Goal: Task Accomplishment & Management: Use online tool/utility

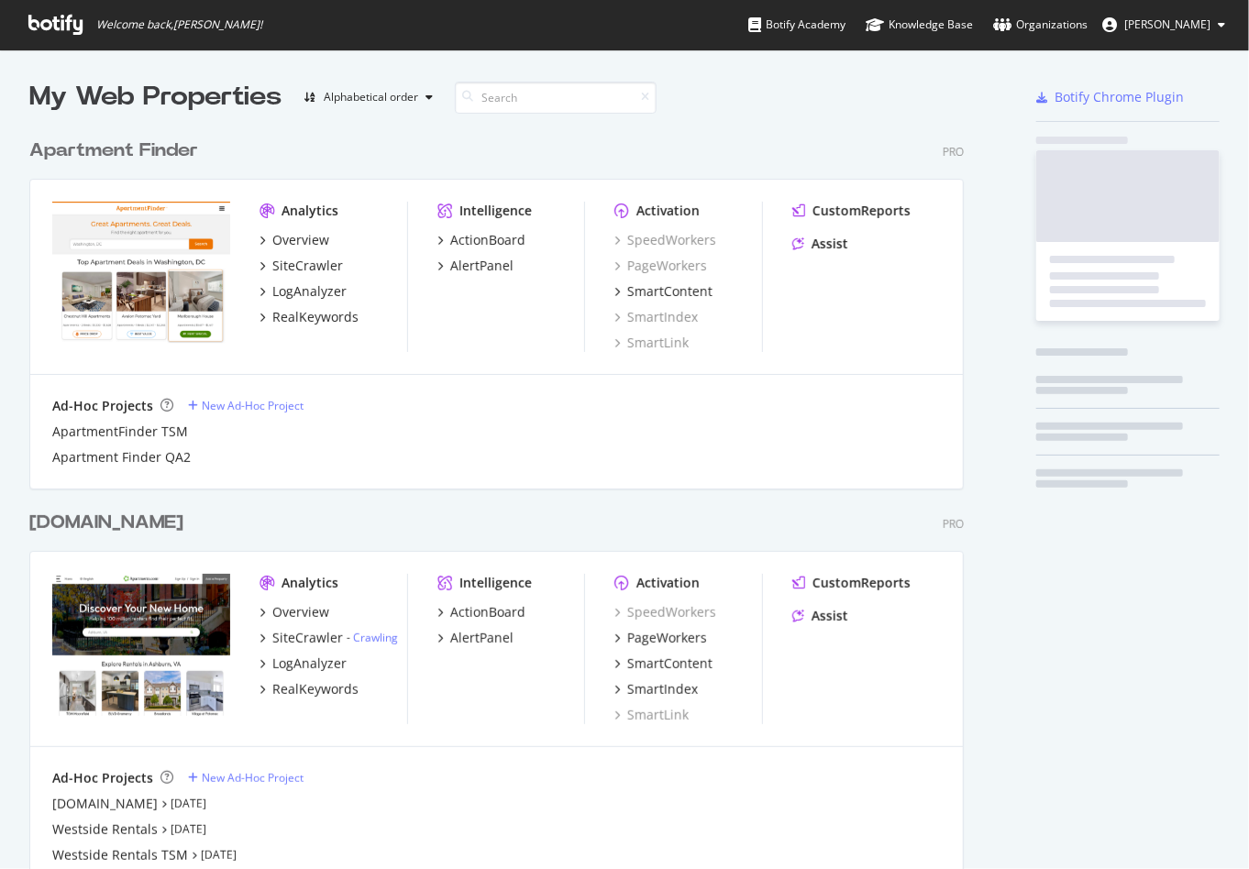
scroll to position [854, 1221]
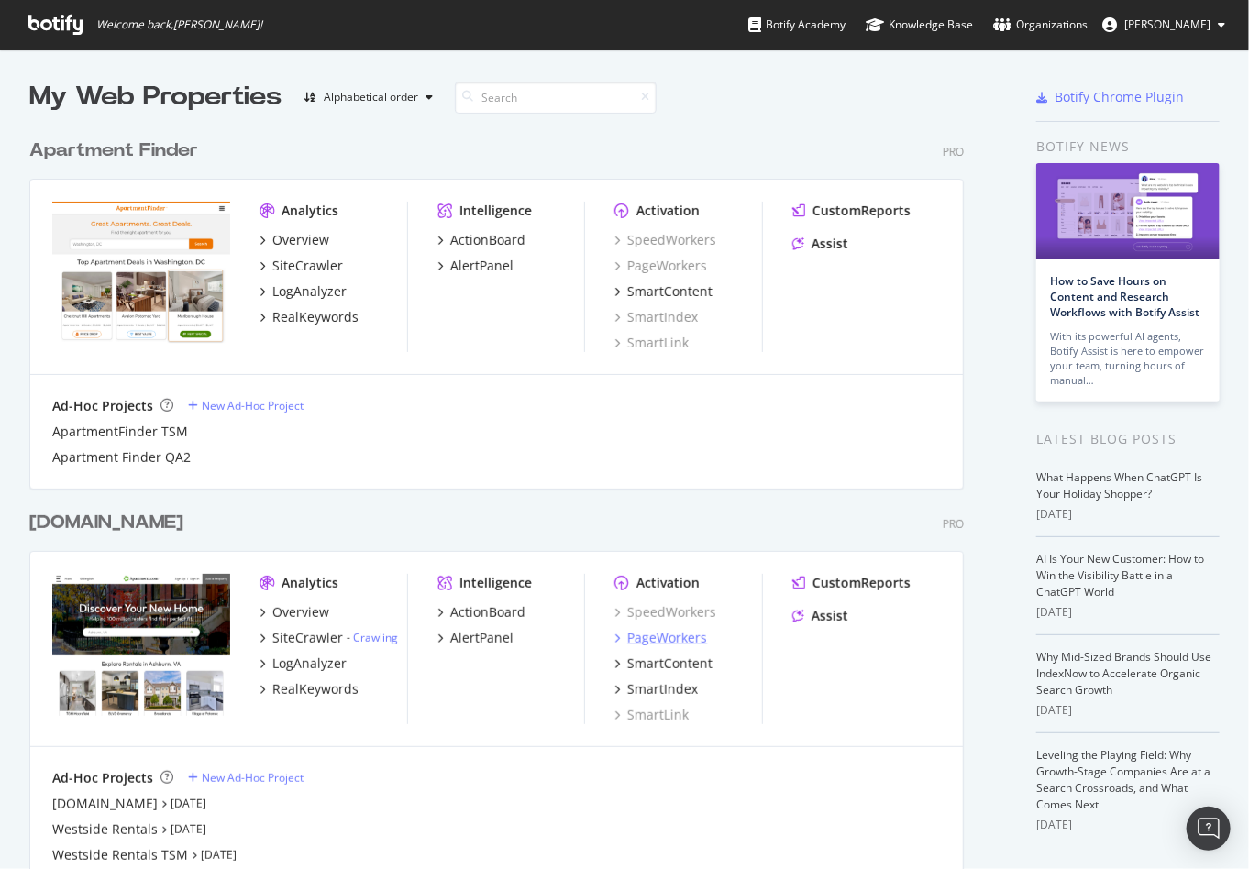
click at [662, 643] on div "PageWorkers" at bounding box center [667, 638] width 80 height 18
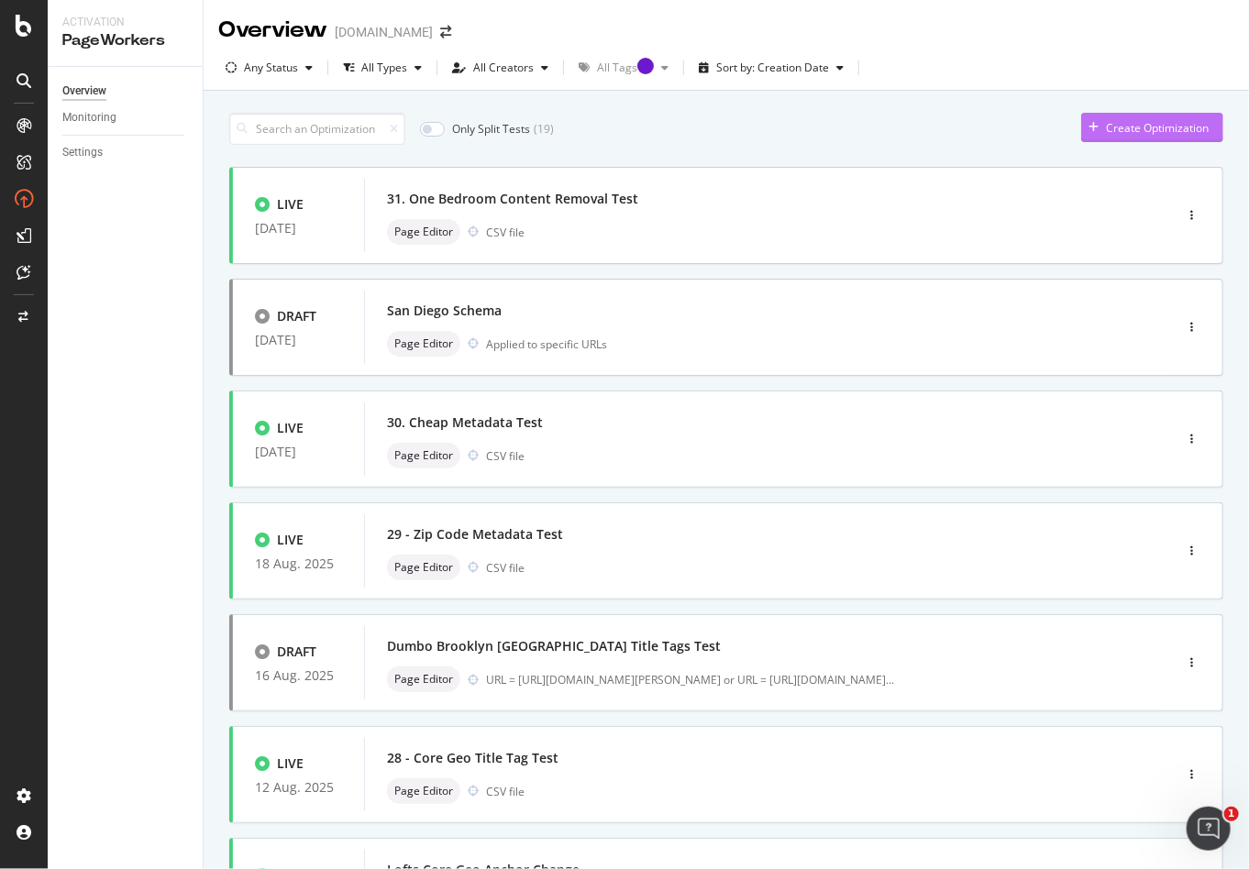
click at [1120, 131] on div "Create Optimization" at bounding box center [1157, 128] width 103 height 16
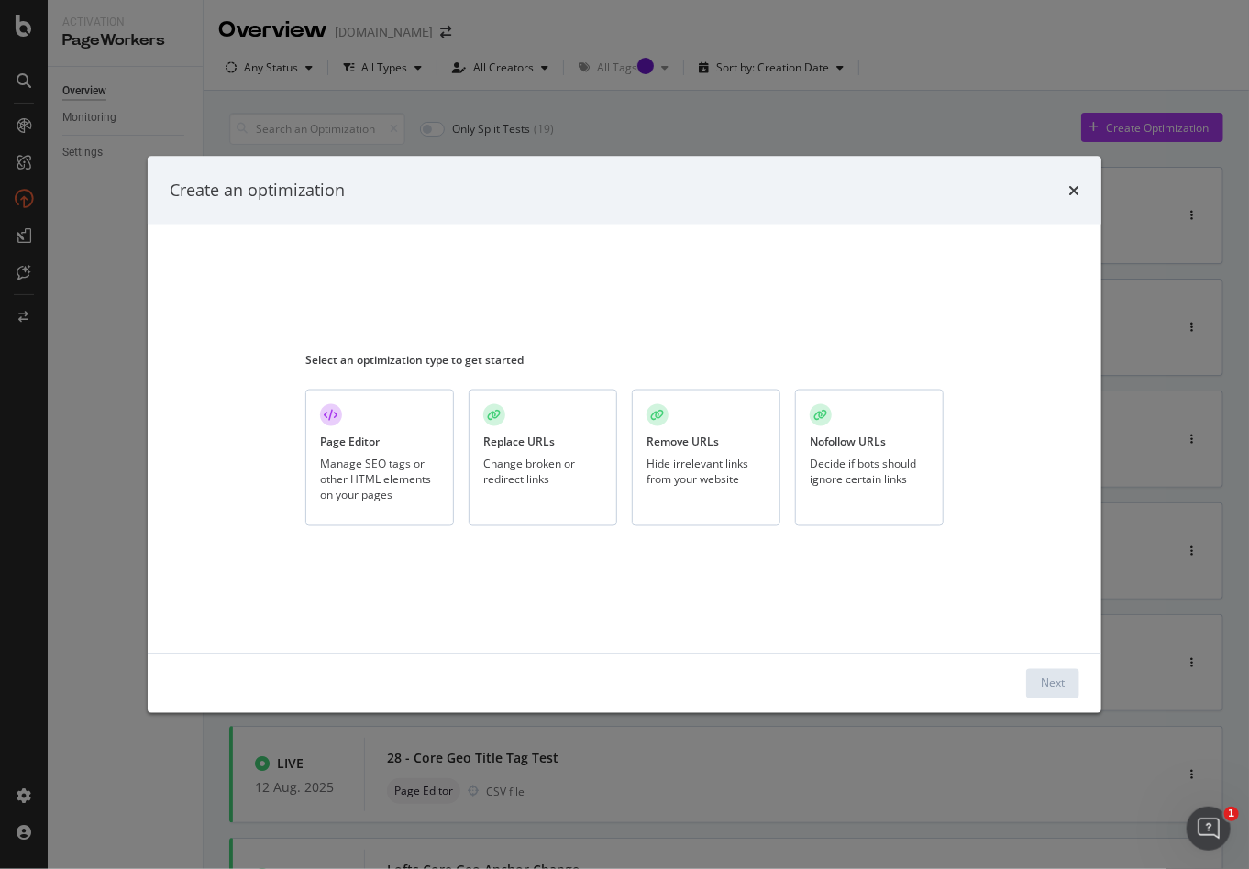
click at [356, 457] on div "Manage SEO tags or other HTML elements on your pages" at bounding box center [379, 480] width 119 height 47
click at [1039, 682] on button "Next" at bounding box center [1052, 682] width 53 height 29
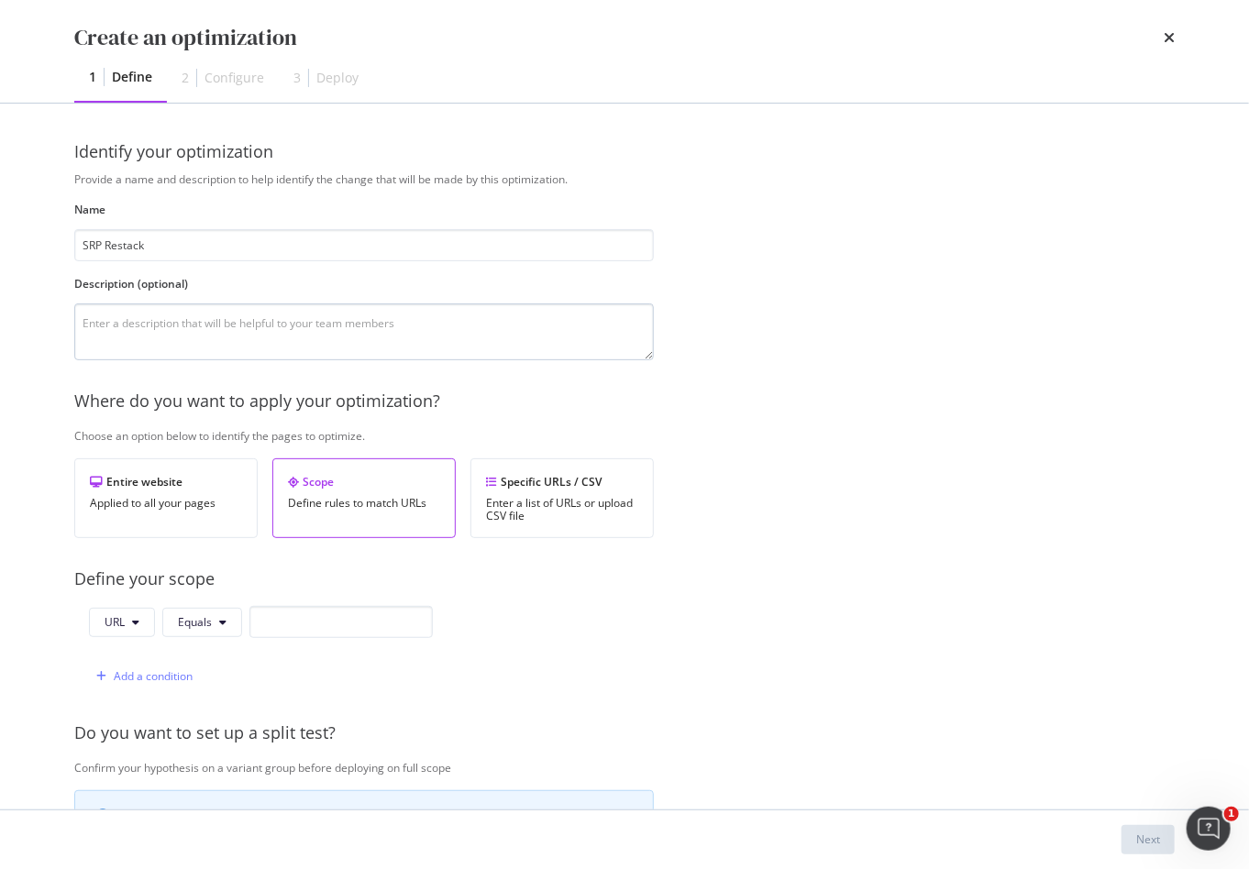
type input "SRP Restack"
drag, startPoint x: 226, startPoint y: 314, endPoint x: 226, endPoint y: 325, distance: 10.1
click at [226, 318] on textarea "modal" at bounding box center [363, 331] width 579 height 57
type textarea "Testing restacking modules of the SRP"
click at [521, 484] on div "Specific URLs / CSV" at bounding box center [562, 482] width 152 height 16
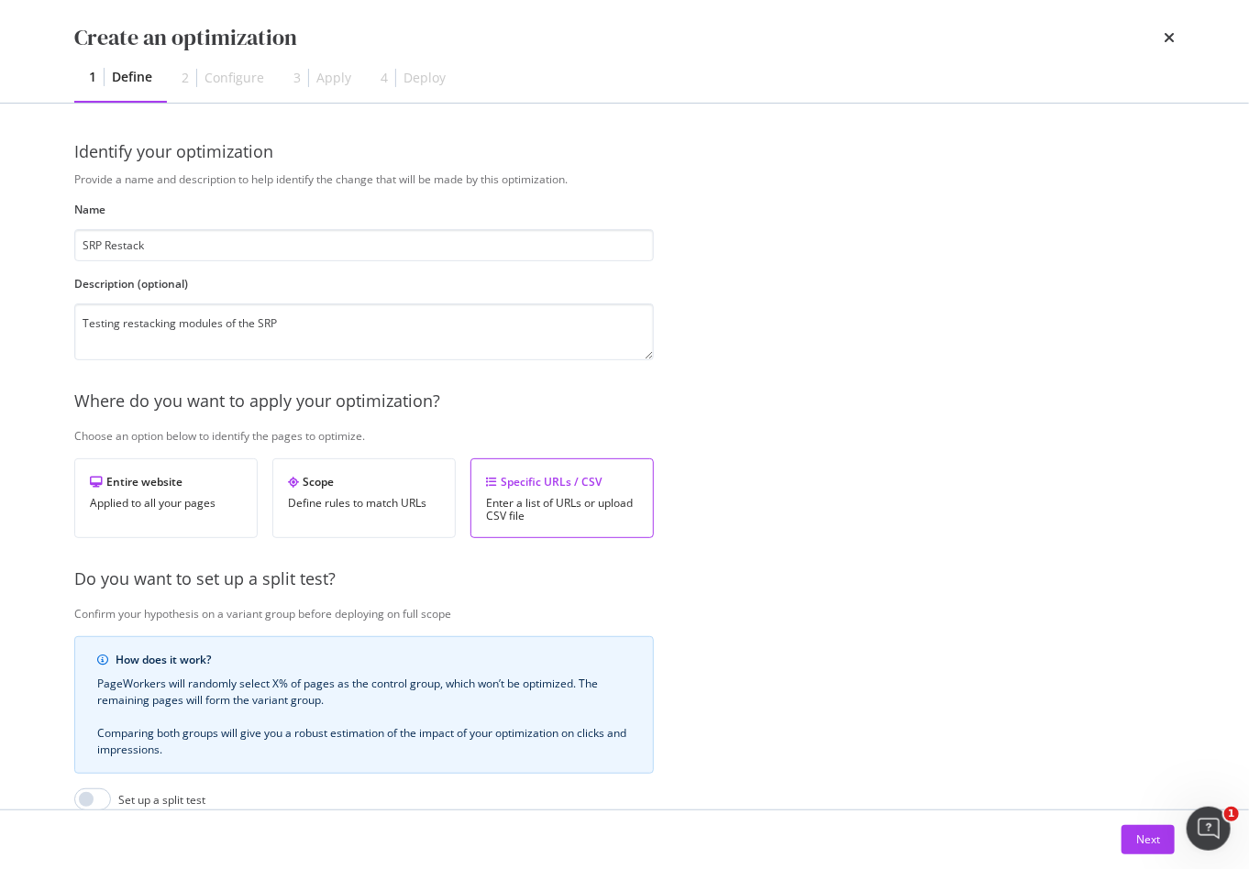
click at [825, 531] on div "Provide a name and description to help identify the change that will be made by…" at bounding box center [624, 588] width 1100 height 835
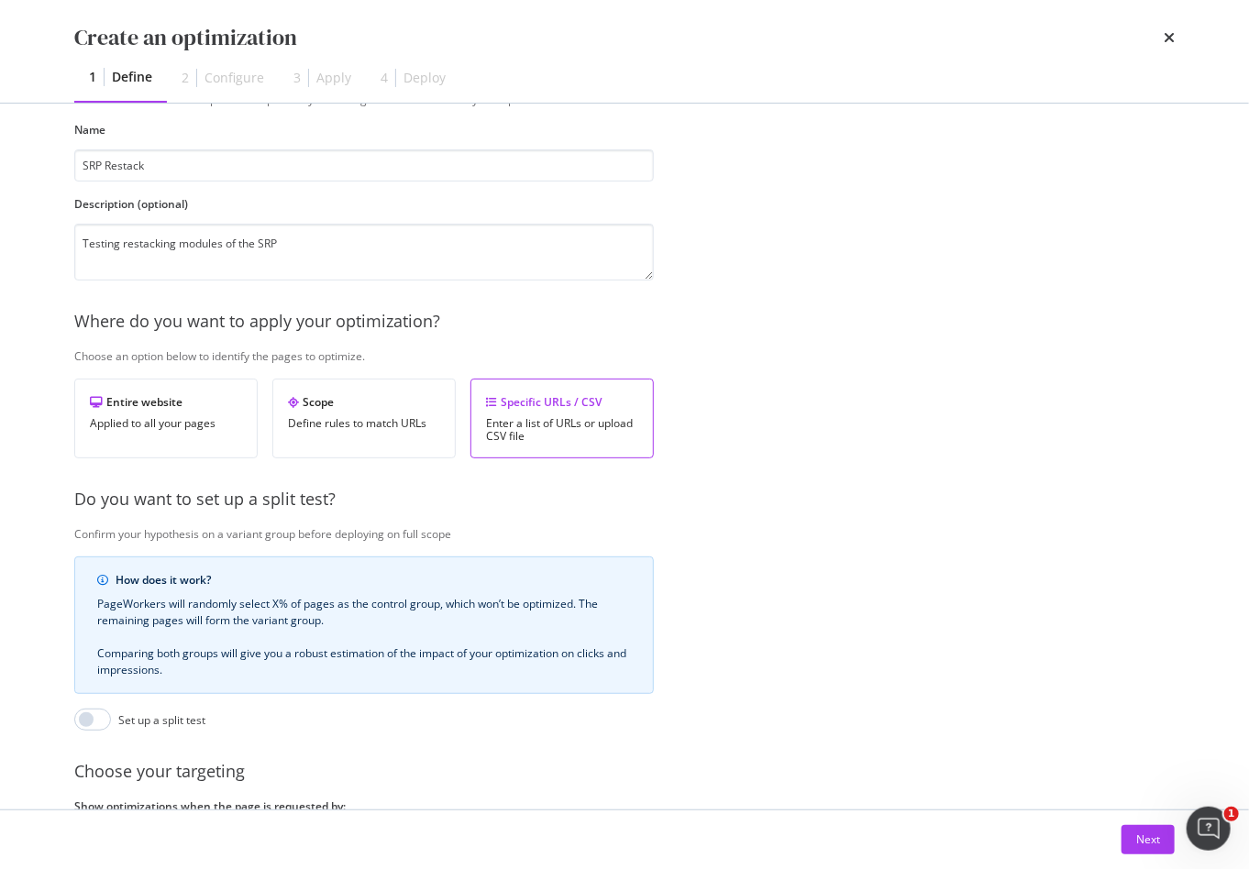
scroll to position [246, 0]
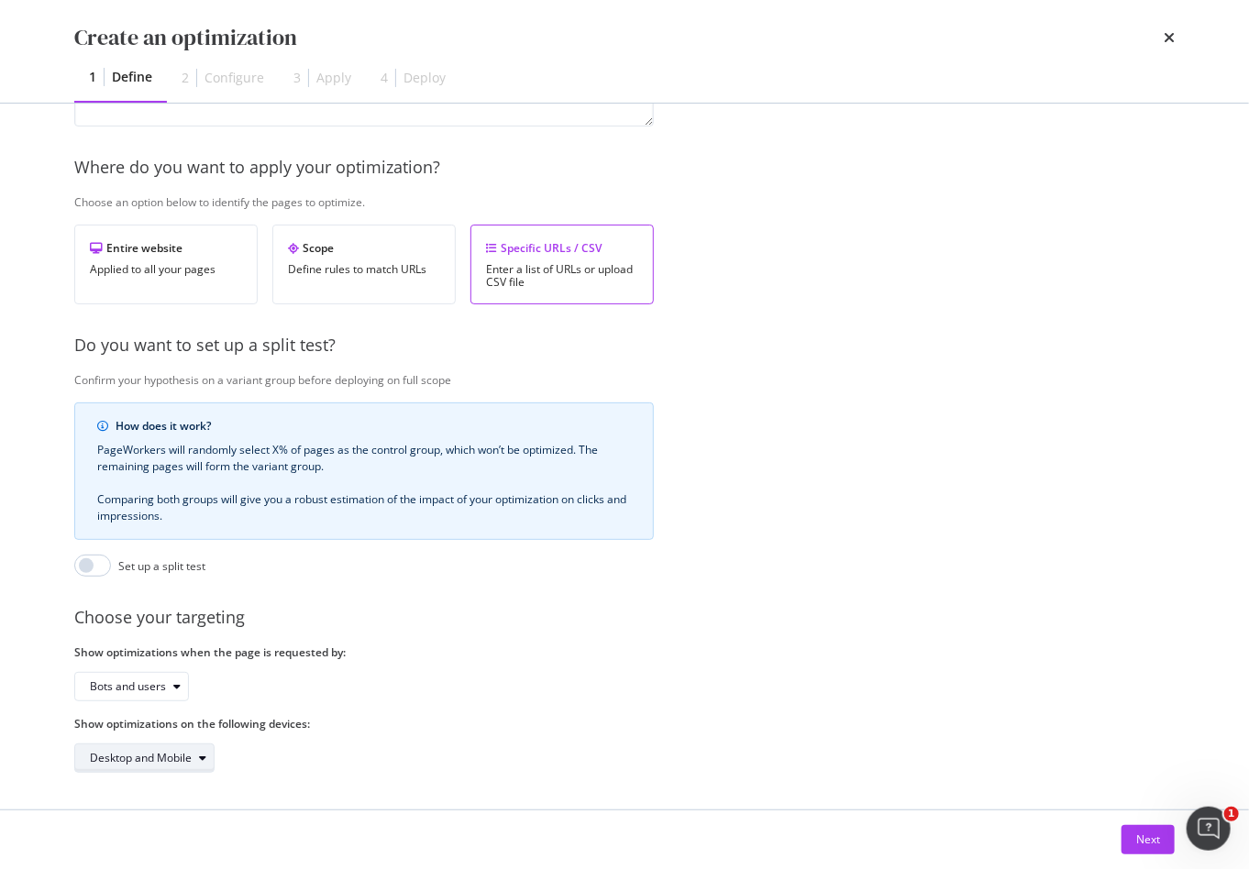
click at [182, 753] on div "Desktop and Mobile" at bounding box center [141, 758] width 102 height 11
click at [151, 841] on div "Mobile" at bounding box center [152, 835] width 138 height 23
click at [534, 725] on div "Show optimizations on the following devices: Mobile" at bounding box center [363, 744] width 579 height 57
click at [1150, 848] on div "Next" at bounding box center [1148, 840] width 24 height 28
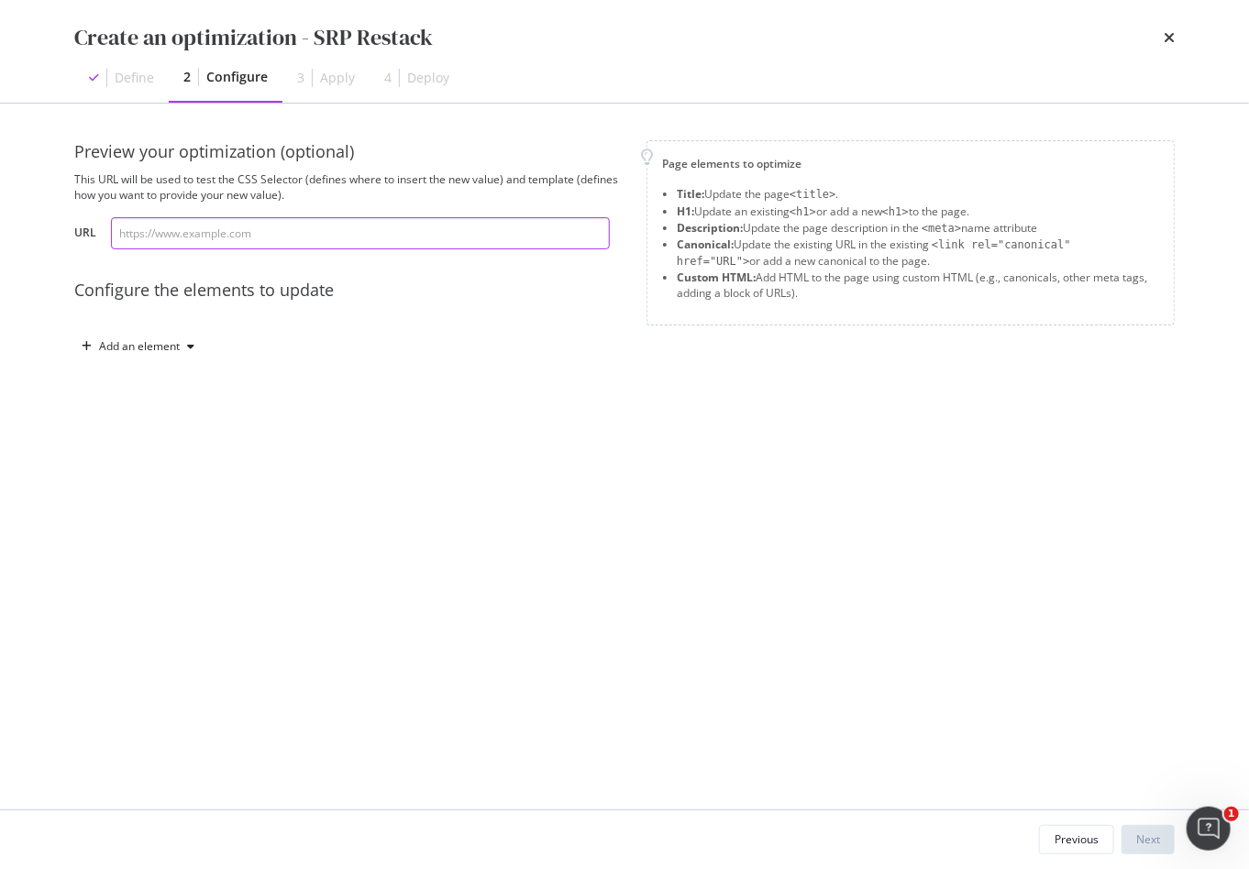
click at [317, 238] on input "modal" at bounding box center [360, 233] width 499 height 32
type input "[URL][DOMAIN_NAME]"
click at [192, 347] on icon "modal" at bounding box center [190, 346] width 7 height 11
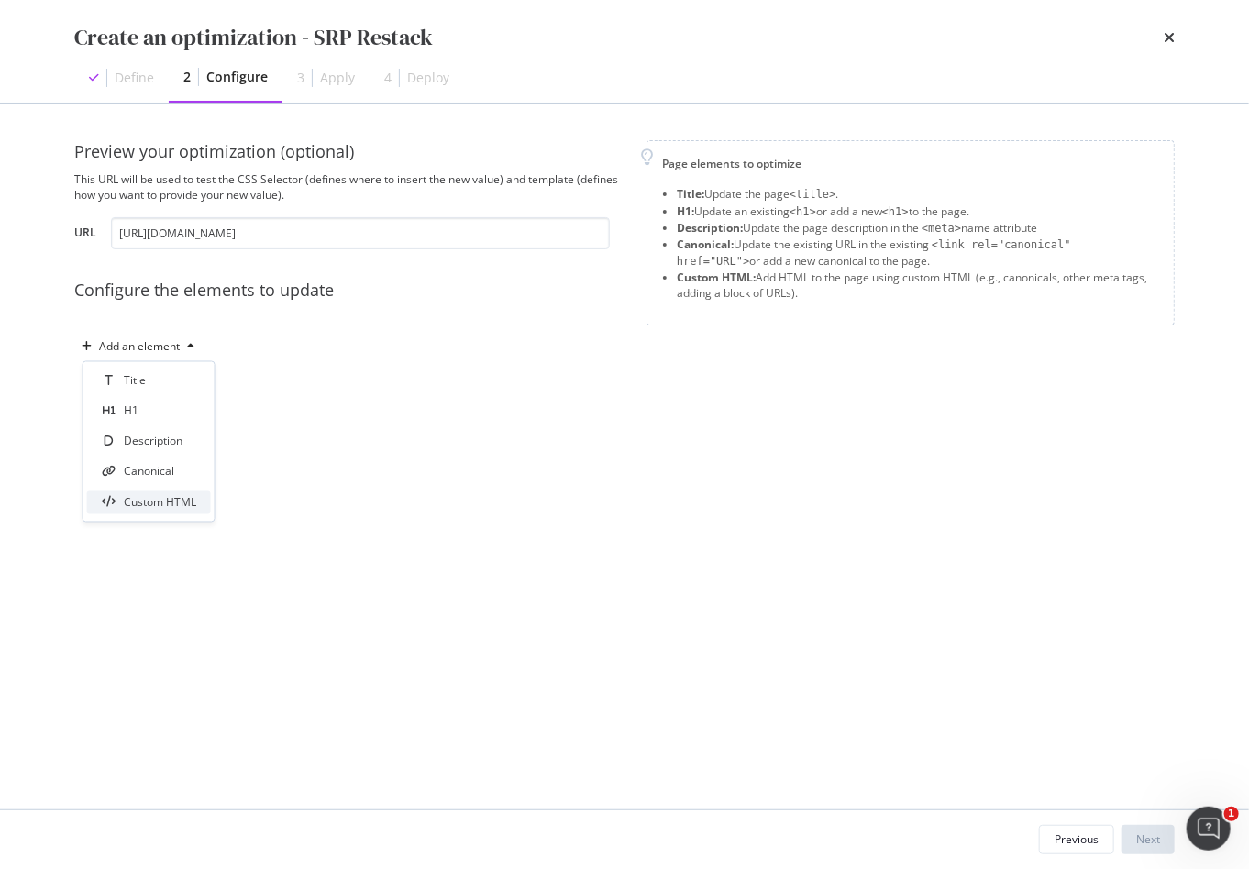
click at [154, 506] on div "Custom HTML" at bounding box center [160, 502] width 72 height 16
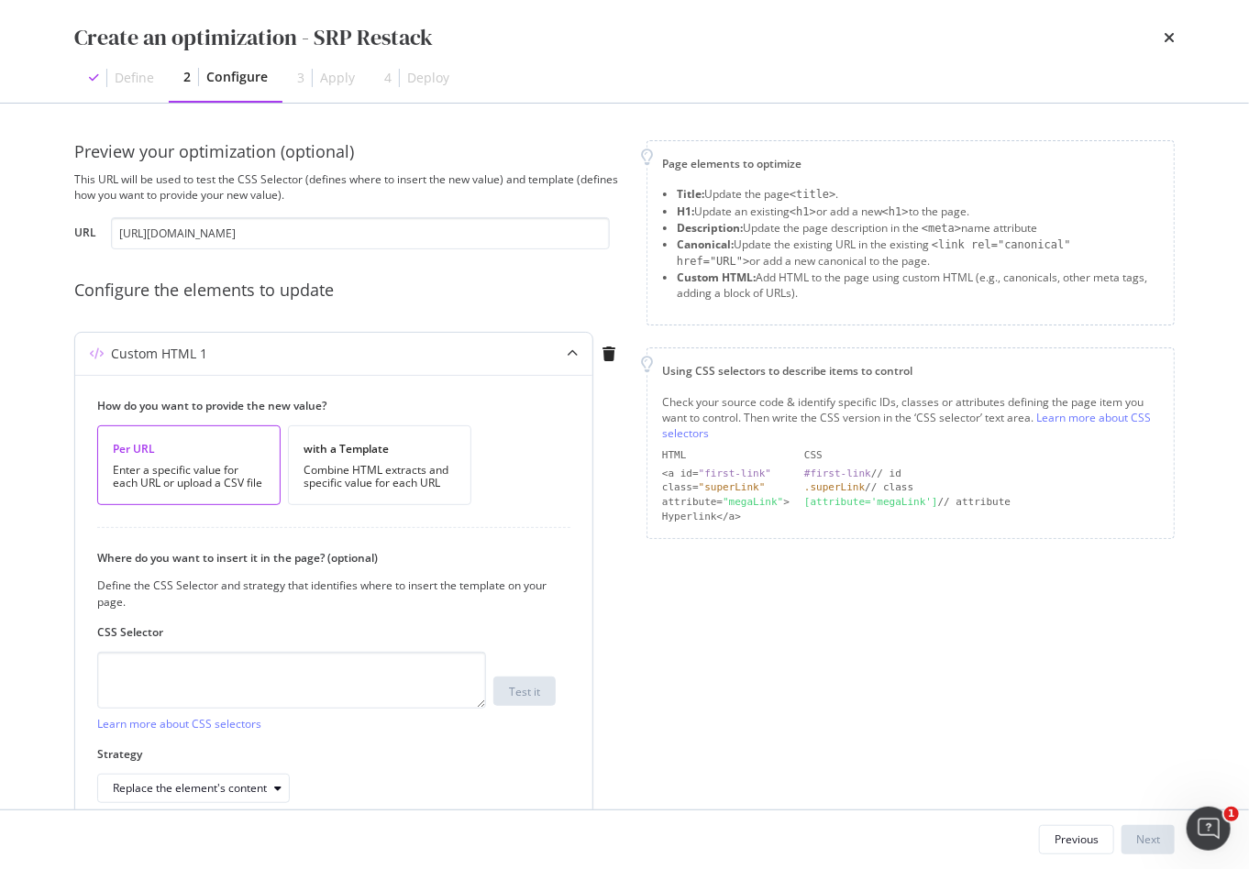
click at [146, 484] on div "Enter a specific value for each URL or upload a CSV file" at bounding box center [189, 477] width 152 height 26
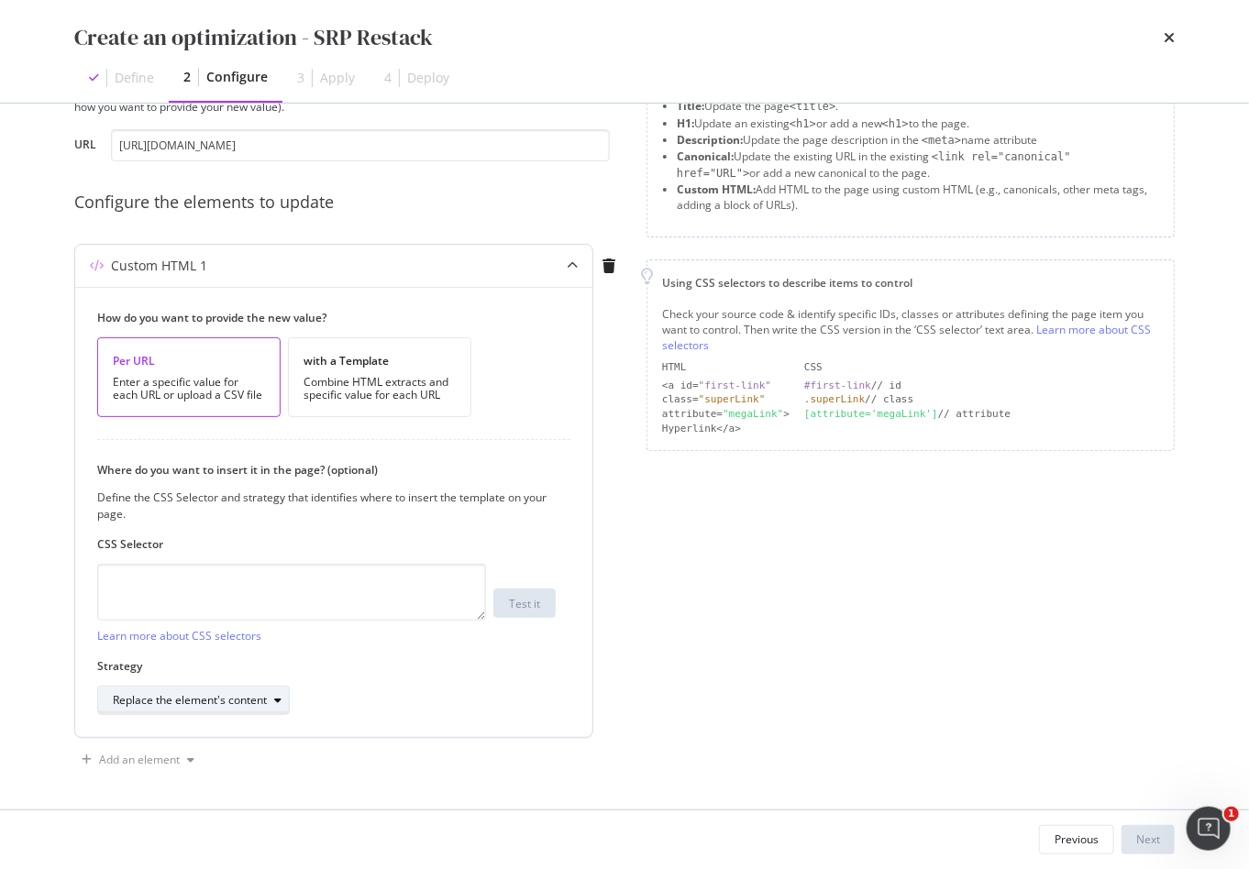
click at [255, 697] on div "Replace the element's content" at bounding box center [190, 700] width 154 height 11
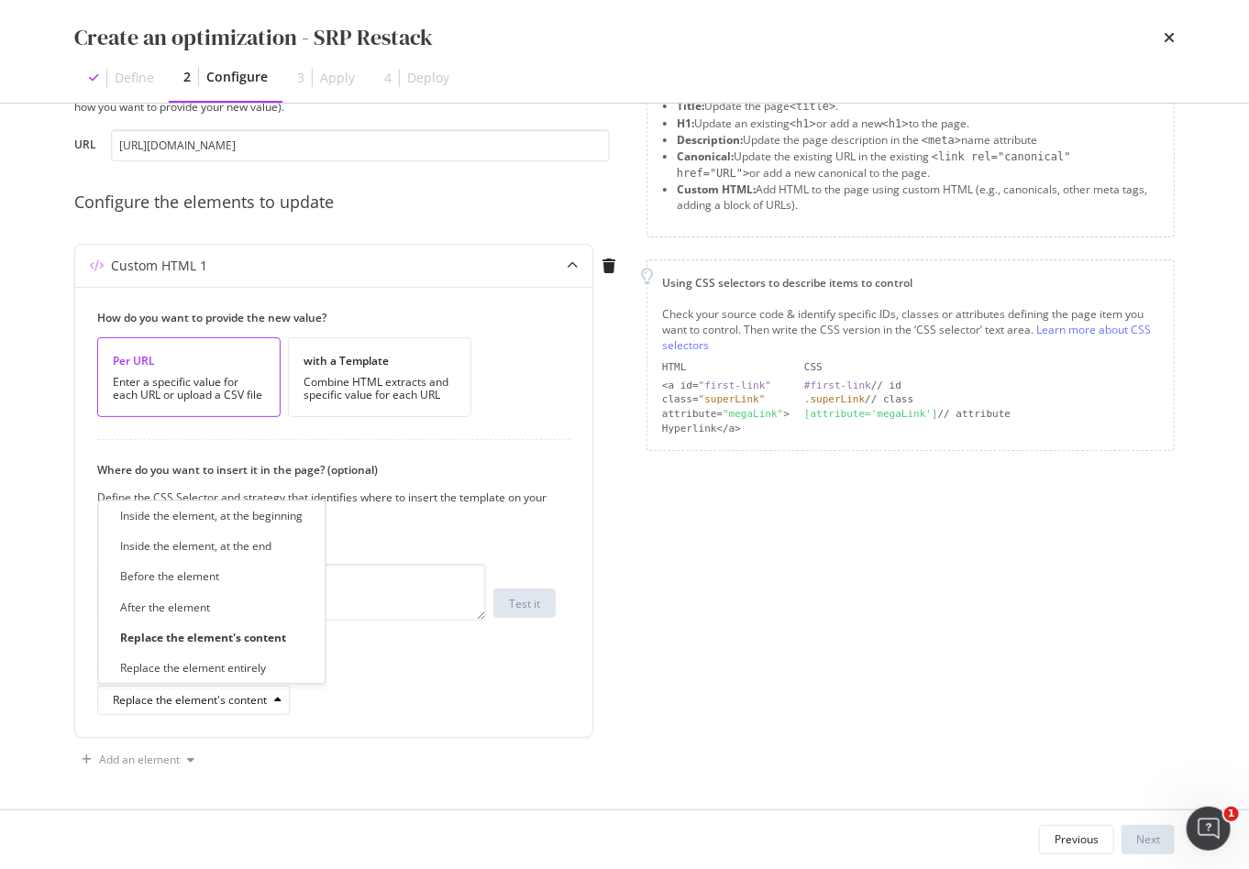
click at [60, 535] on div "Preview your optimization (optional) This URL will be used to test the CSS Sele…" at bounding box center [625, 457] width 1174 height 706
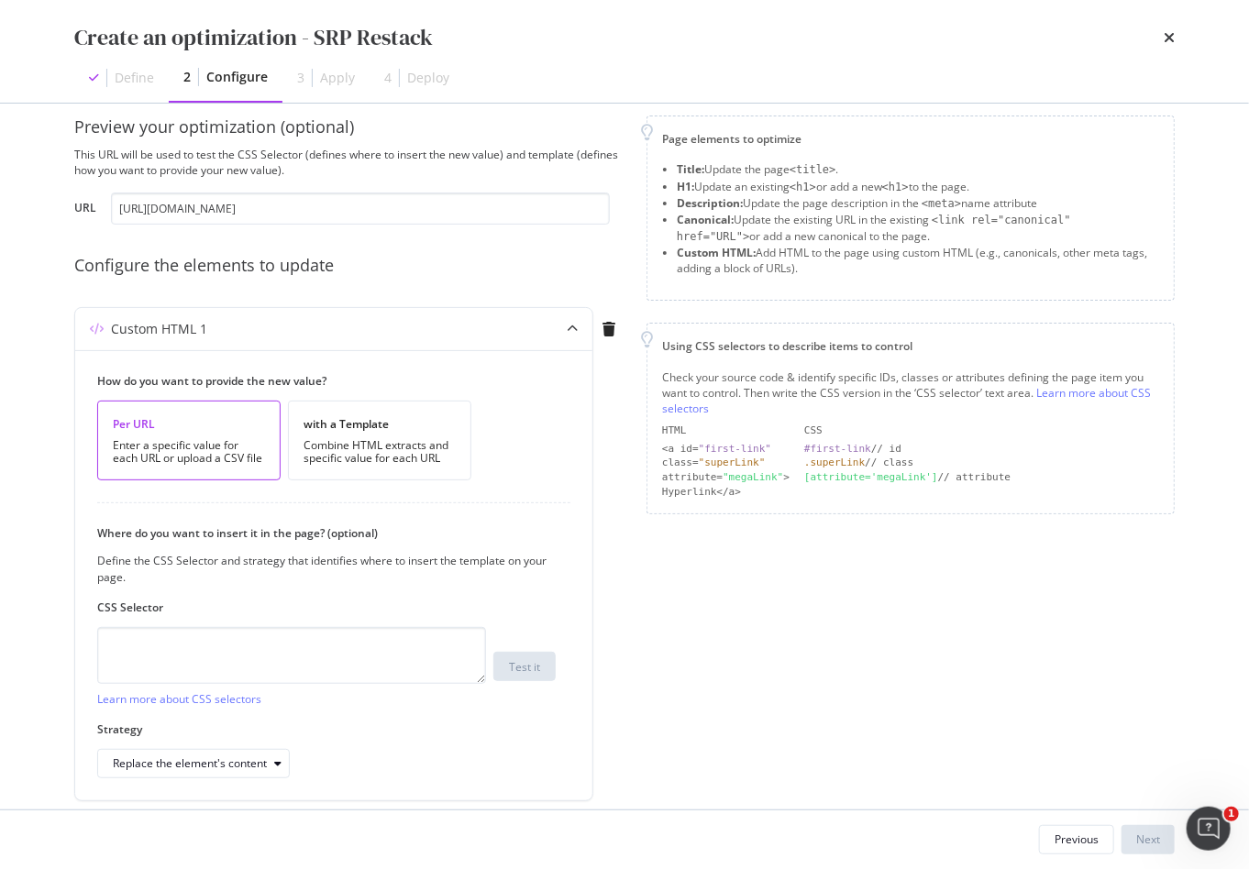
scroll to position [0, 0]
